Goal: Task Accomplishment & Management: Use online tool/utility

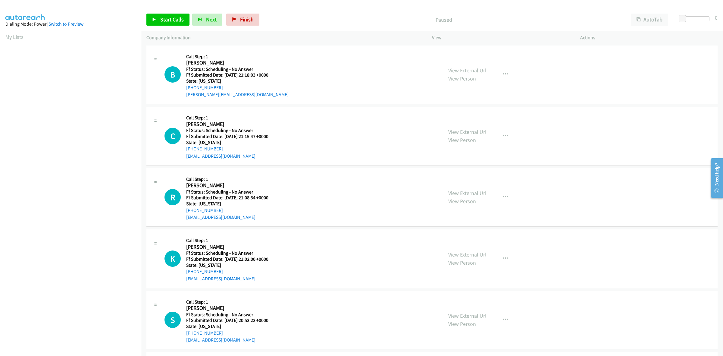
click at [477, 69] on link "View External Url" at bounding box center [467, 70] width 38 height 7
click at [469, 129] on link "View External Url" at bounding box center [467, 131] width 38 height 7
click at [474, 195] on link "View External Url" at bounding box center [467, 193] width 38 height 7
click at [478, 248] on div "View External Url View Person View External Url Email Schedule/Manage Callback …" at bounding box center [520, 259] width 154 height 48
click at [479, 253] on link "View External Url" at bounding box center [467, 254] width 38 height 7
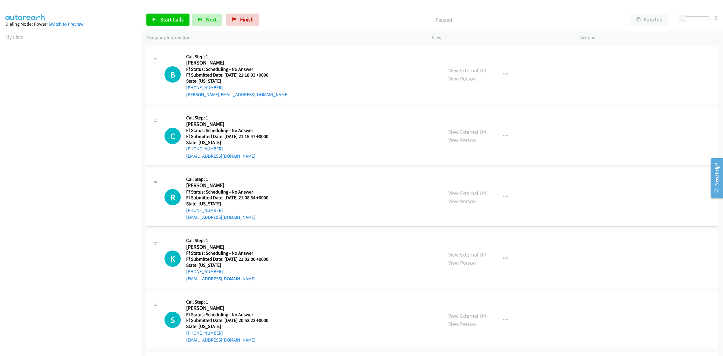
click at [469, 314] on link "View External Url" at bounding box center [467, 315] width 38 height 7
click at [505, 73] on button "button" at bounding box center [506, 74] width 16 height 12
click at [457, 117] on link "Skip Call" at bounding box center [473, 114] width 80 height 12
click at [503, 134] on icon "button" at bounding box center [505, 135] width 5 height 5
click at [455, 175] on link "Skip Call" at bounding box center [473, 175] width 80 height 12
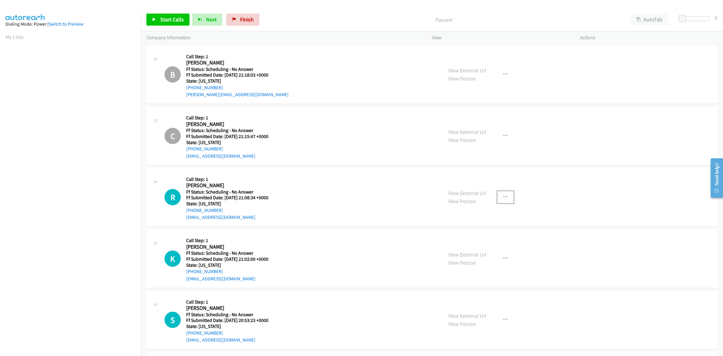
click at [499, 198] on button "button" at bounding box center [506, 197] width 16 height 12
click at [461, 239] on link "Skip Call" at bounding box center [473, 237] width 80 height 12
click at [504, 259] on icon "button" at bounding box center [505, 258] width 5 height 5
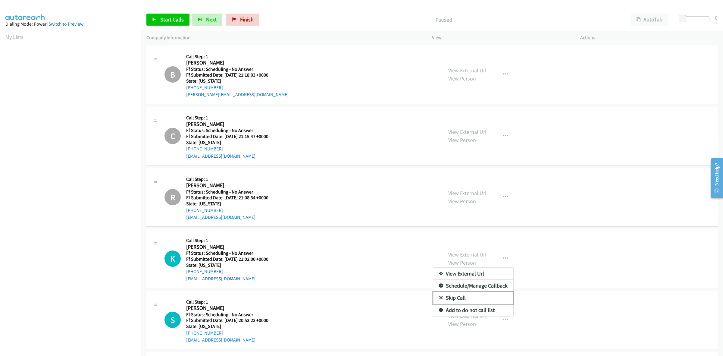
click at [454, 300] on link "Skip Call" at bounding box center [473, 298] width 80 height 12
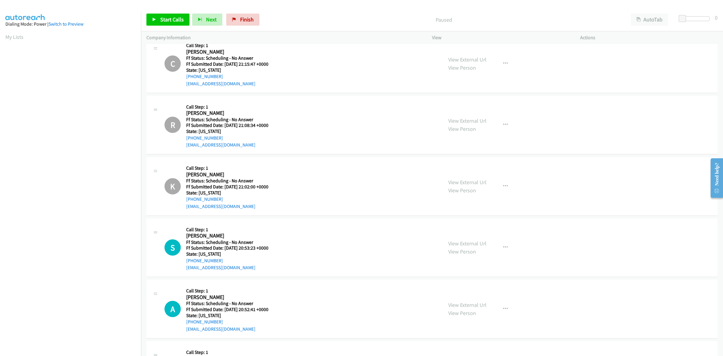
scroll to position [113, 0]
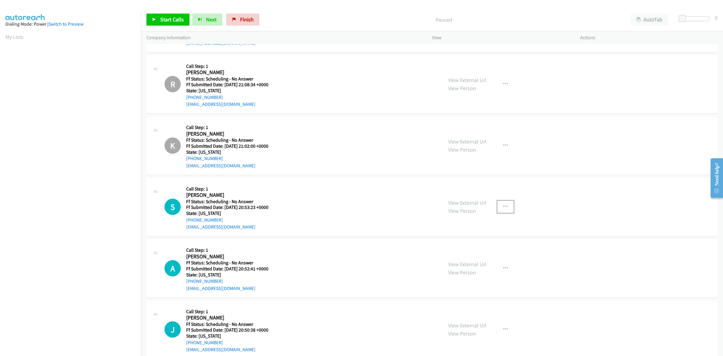
click at [505, 207] on button "button" at bounding box center [506, 207] width 16 height 12
click at [454, 244] on link "Skip Call" at bounding box center [473, 246] width 80 height 12
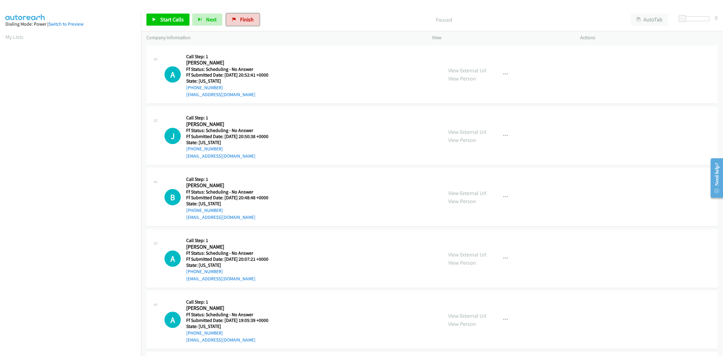
click at [250, 17] on span "Finish" at bounding box center [247, 19] width 14 height 7
